Goal: Task Accomplishment & Management: Use online tool/utility

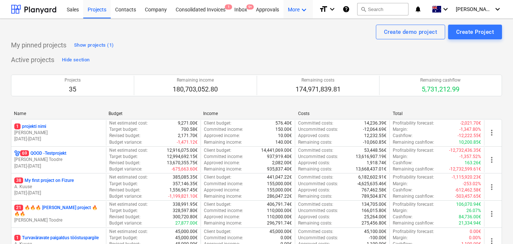
click at [302, 13] on icon "keyboard_arrow_down" at bounding box center [304, 10] width 9 height 9
click at [276, 39] on div "Admin" at bounding box center [290, 40] width 35 height 6
click at [155, 12] on div "Company" at bounding box center [156, 9] width 31 height 19
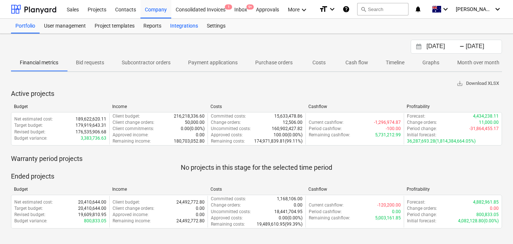
click at [186, 26] on div "Integrations" at bounding box center [184, 26] width 37 height 15
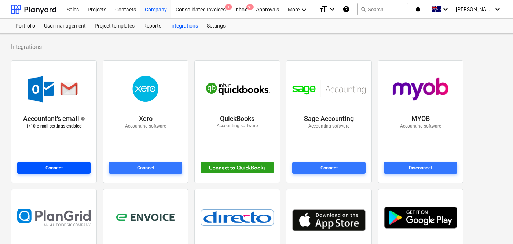
click at [70, 167] on span "Connect" at bounding box center [54, 168] width 68 height 8
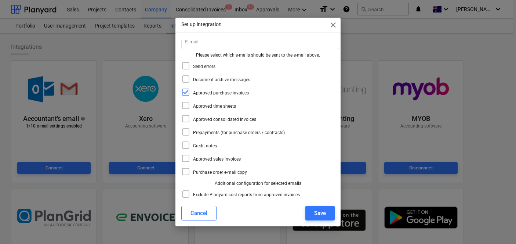
scroll to position [33, 0]
